Goal: Navigation & Orientation: Find specific page/section

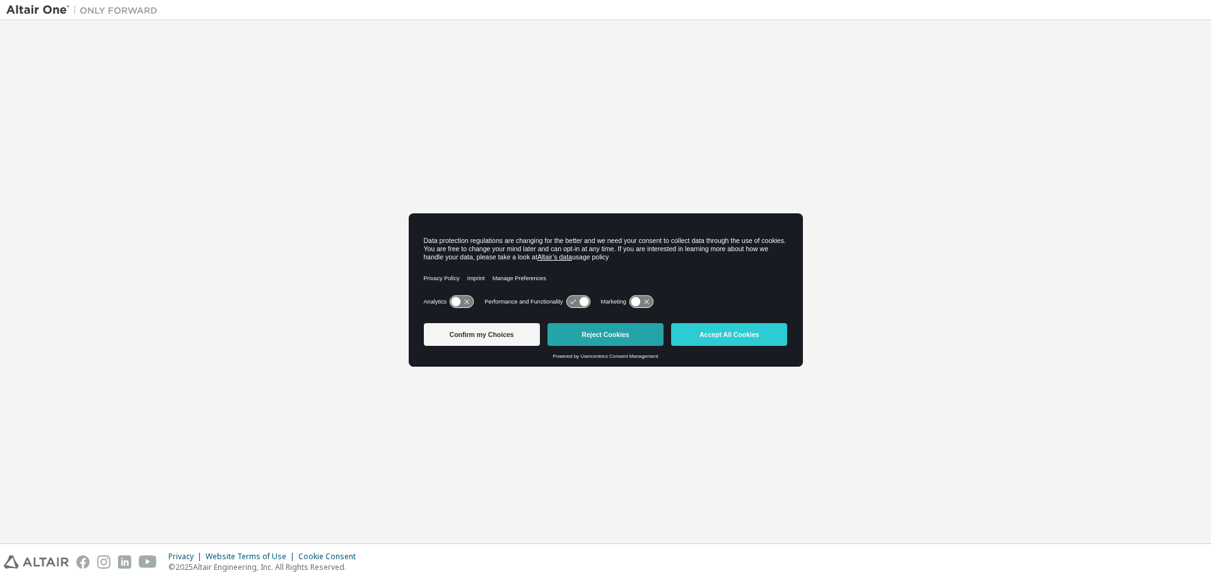
click at [638, 336] on button "Reject Cookies" at bounding box center [606, 334] width 116 height 23
